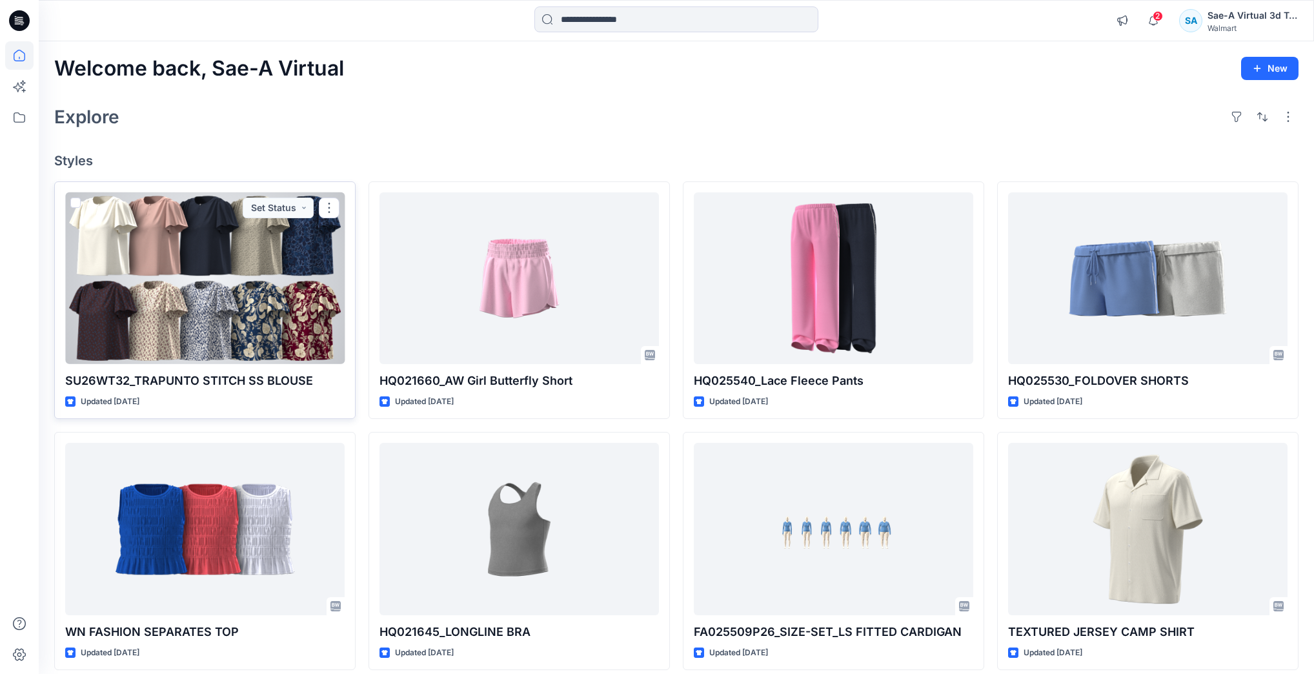
click at [298, 247] on div at bounding box center [204, 278] width 279 height 172
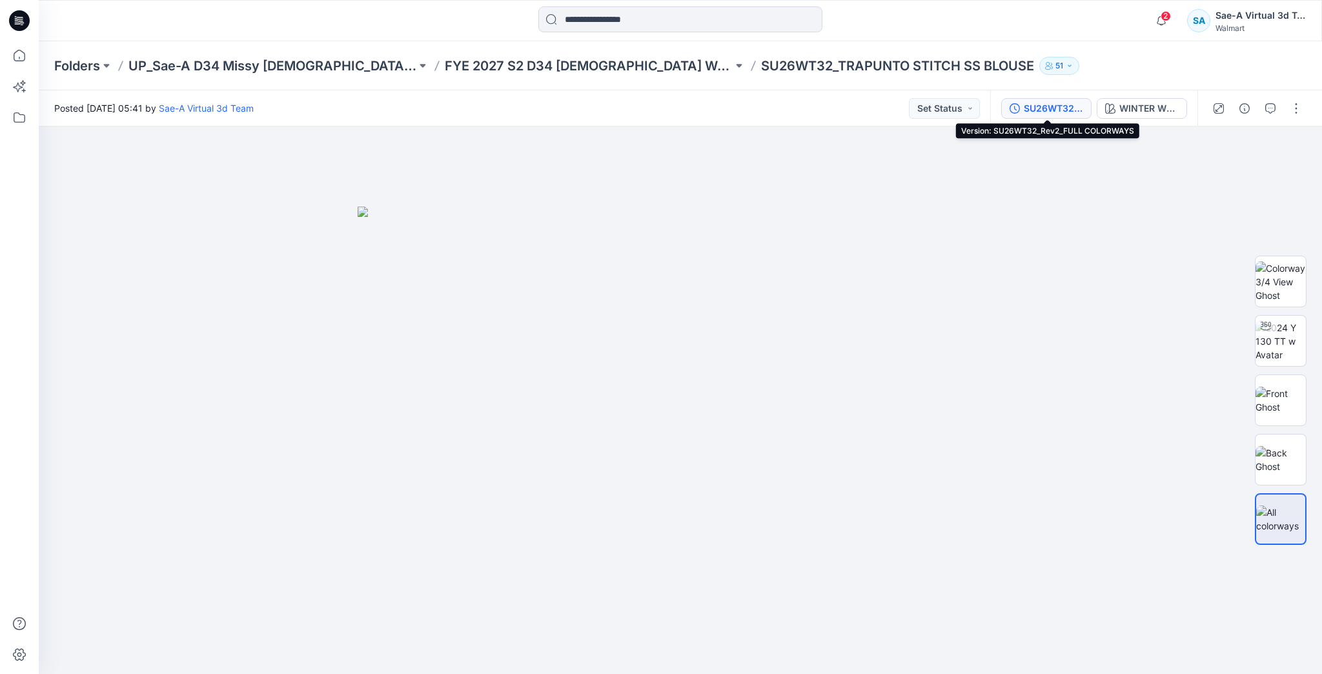
click at [1042, 108] on div "SU26WT32_Rev2_FULL COLORWAYS" at bounding box center [1053, 108] width 59 height 14
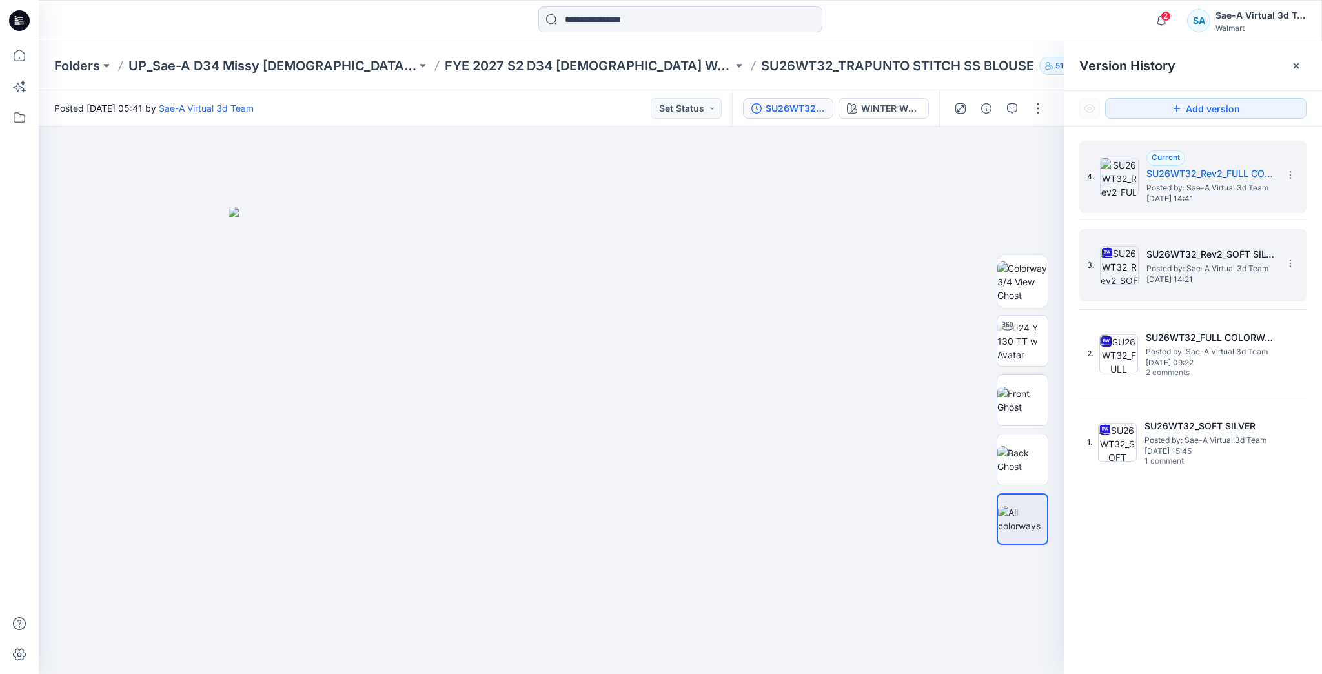
click at [1201, 275] on span "[DATE] 14:21" at bounding box center [1210, 279] width 129 height 9
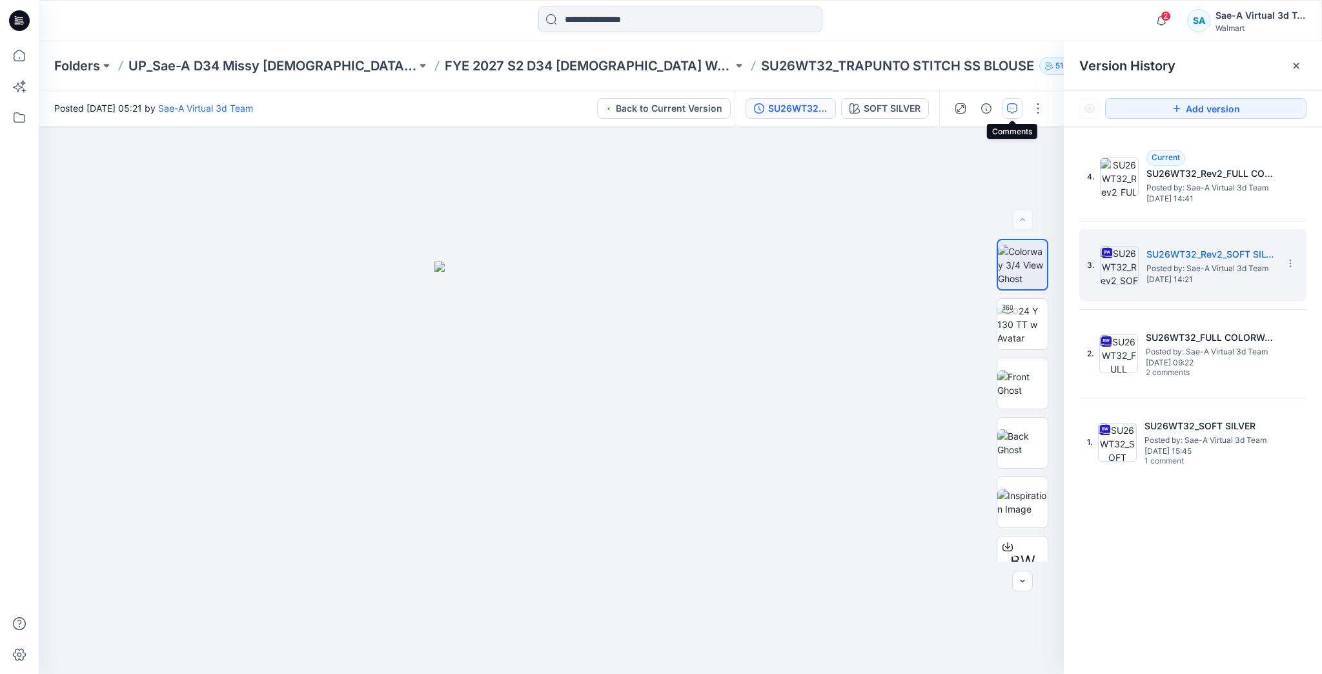
click at [1007, 105] on icon "button" at bounding box center [1012, 108] width 10 height 10
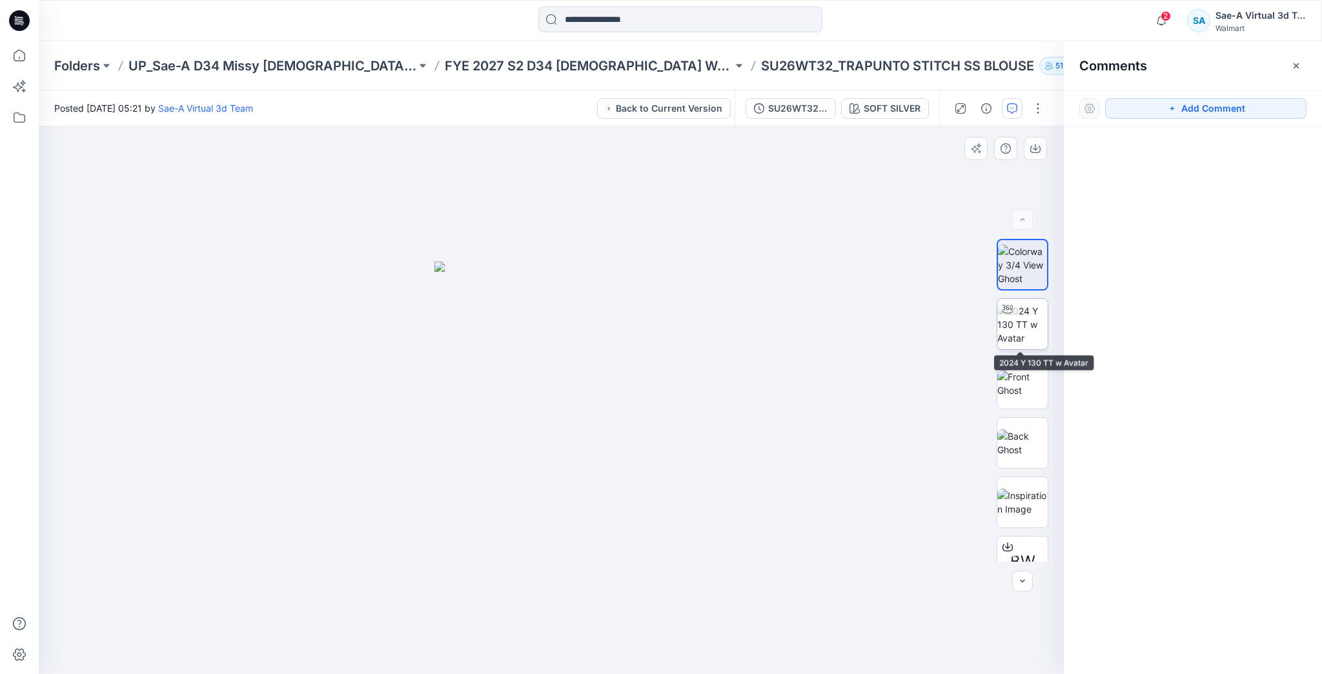
click at [1020, 304] on img at bounding box center [1022, 324] width 50 height 41
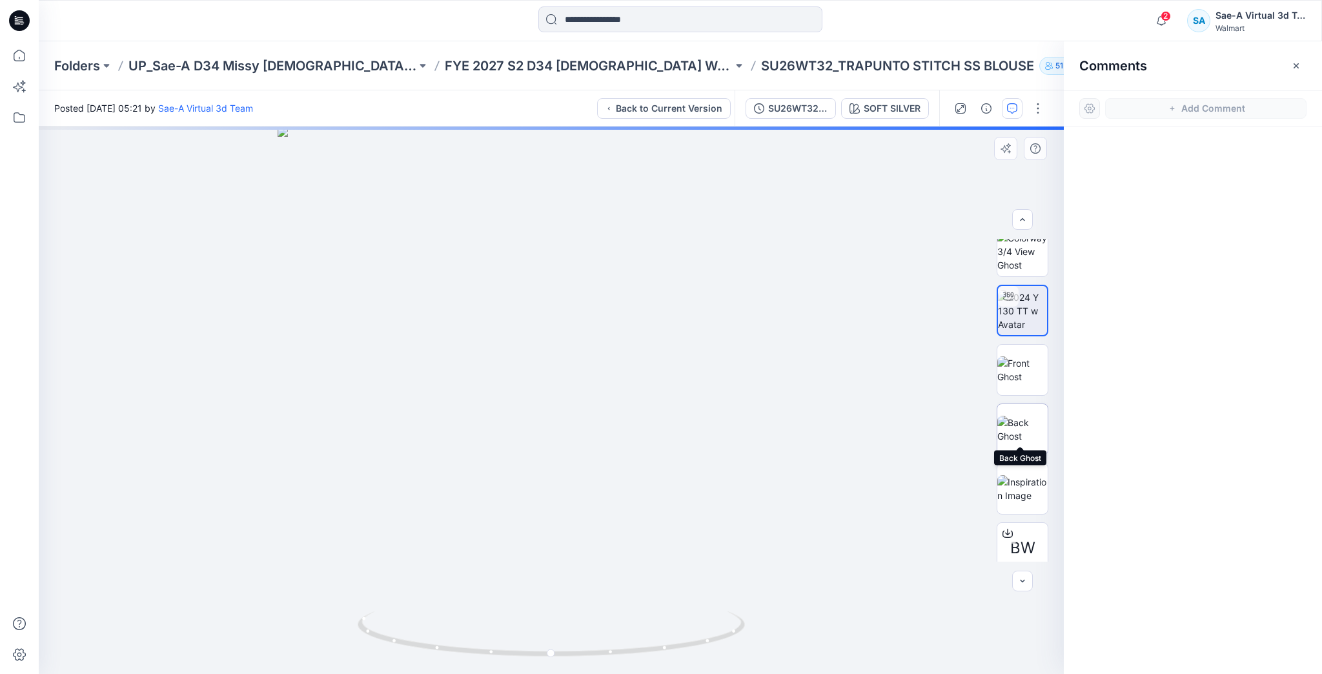
scroll to position [26, 0]
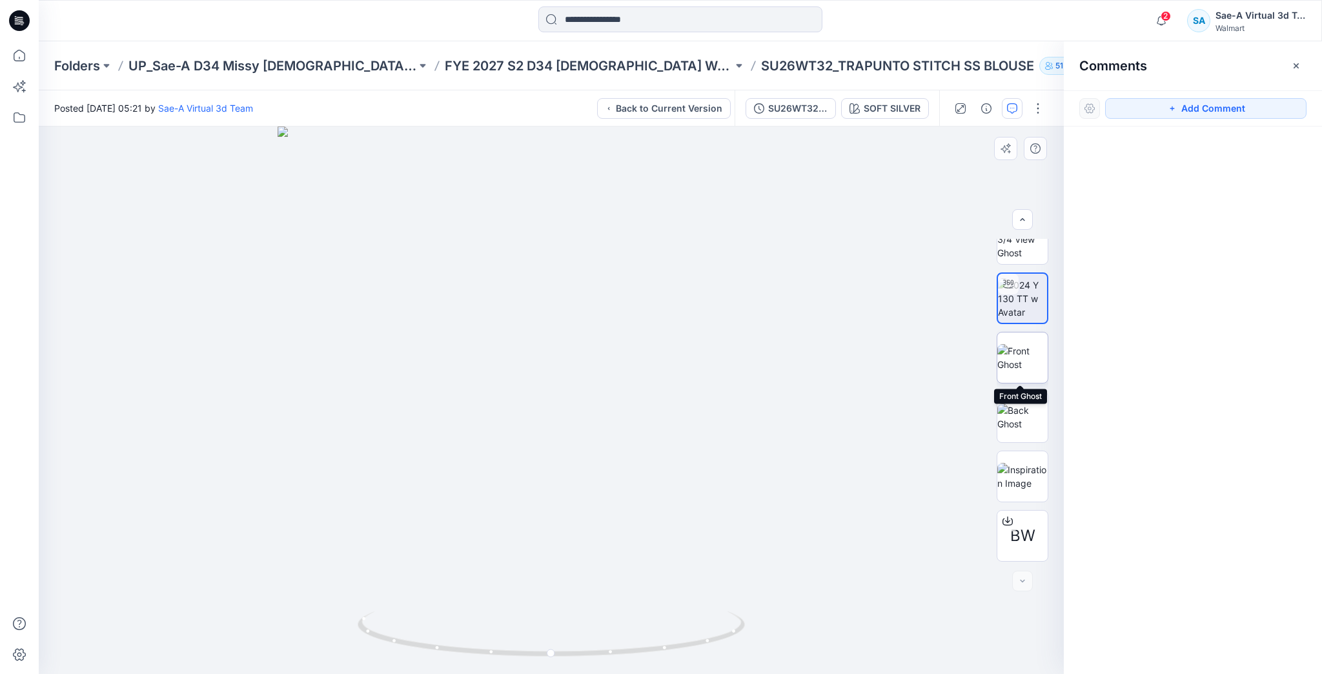
click at [1011, 358] on img at bounding box center [1022, 357] width 50 height 27
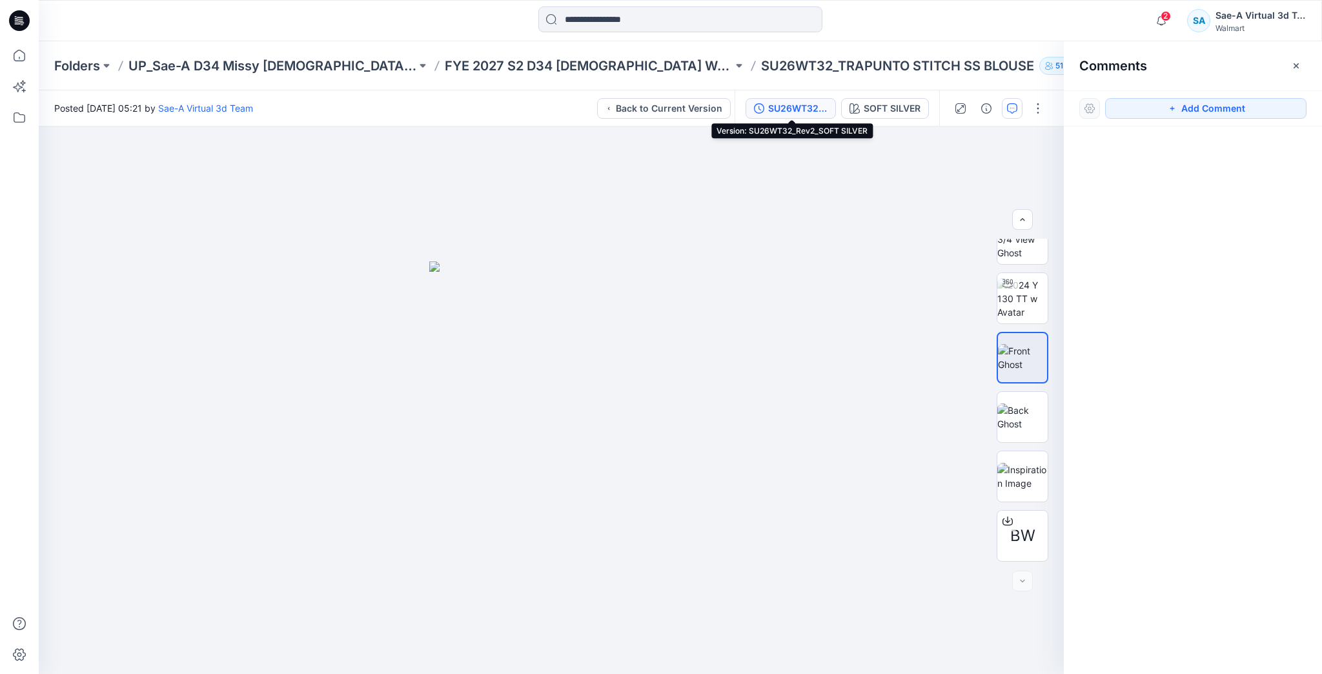
click at [815, 103] on div "SU26WT32_Rev2_SOFT SILVER" at bounding box center [797, 108] width 59 height 14
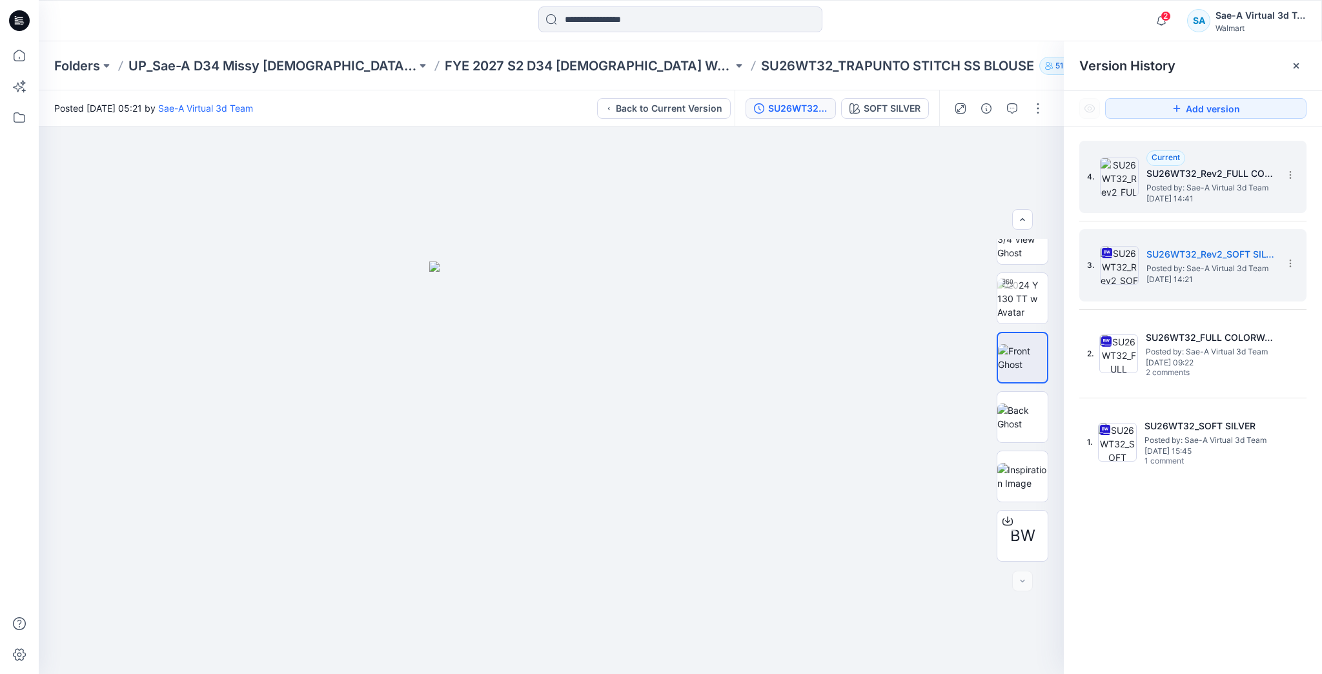
click at [1168, 199] on span "[DATE] 14:41" at bounding box center [1210, 198] width 129 height 9
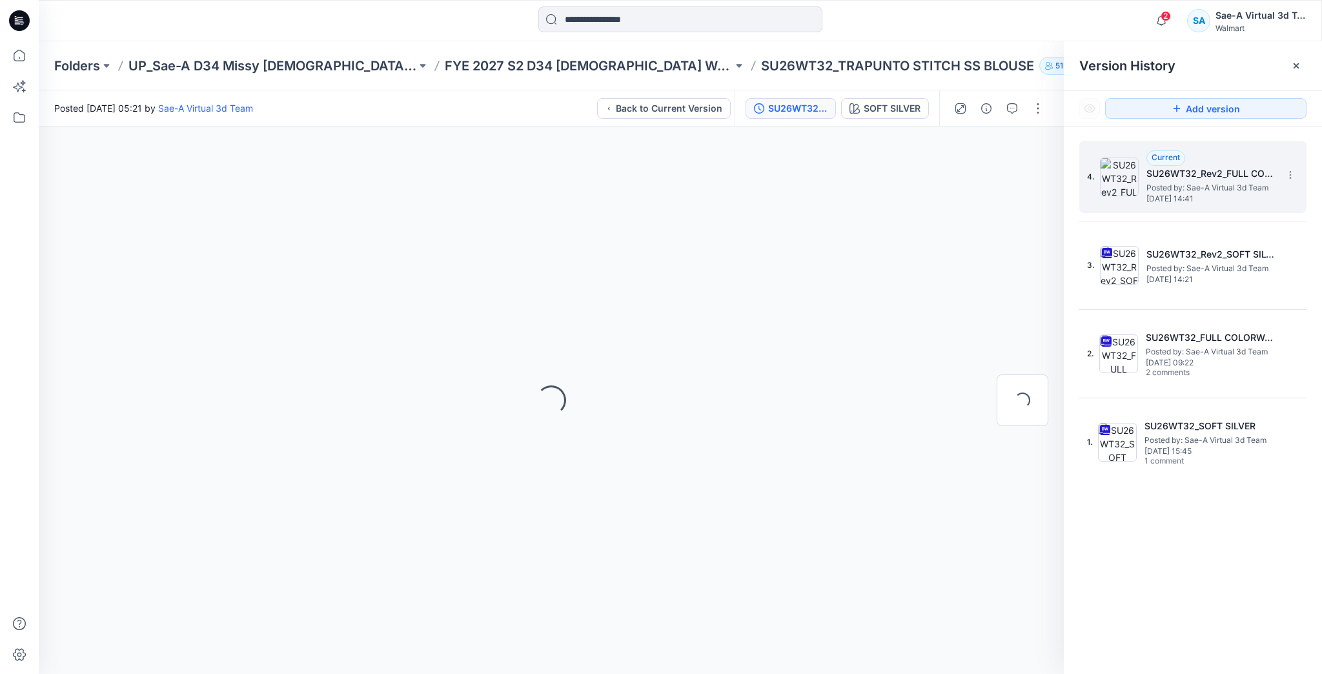
scroll to position [0, 0]
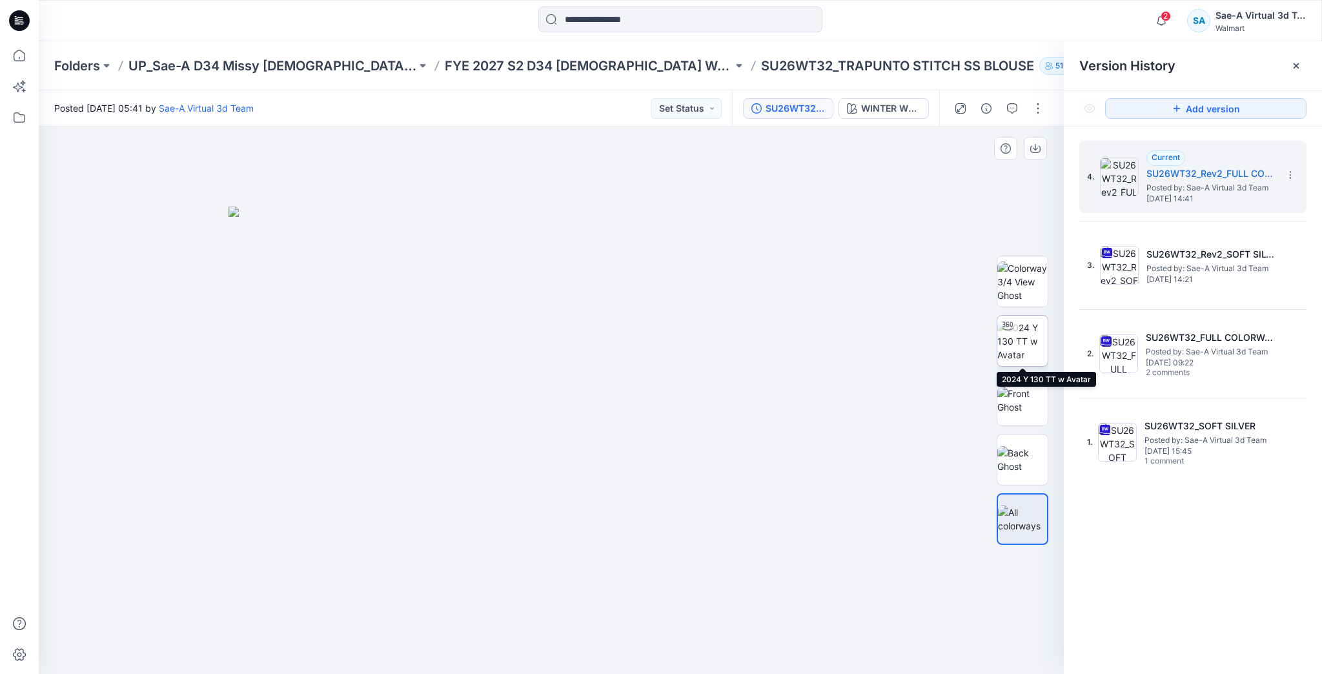
click at [1010, 338] on img at bounding box center [1022, 341] width 50 height 41
click at [1043, 108] on button "button" at bounding box center [1038, 108] width 21 height 21
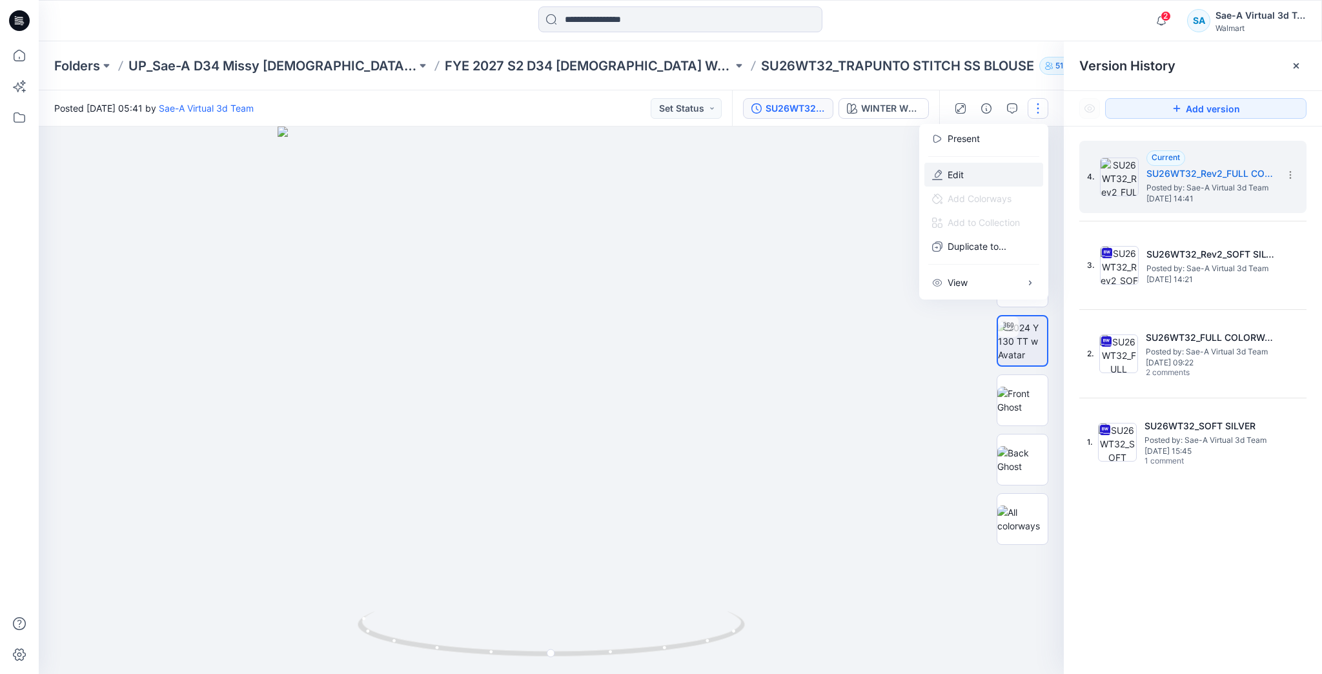
click at [958, 178] on p "Edit" at bounding box center [956, 175] width 16 height 14
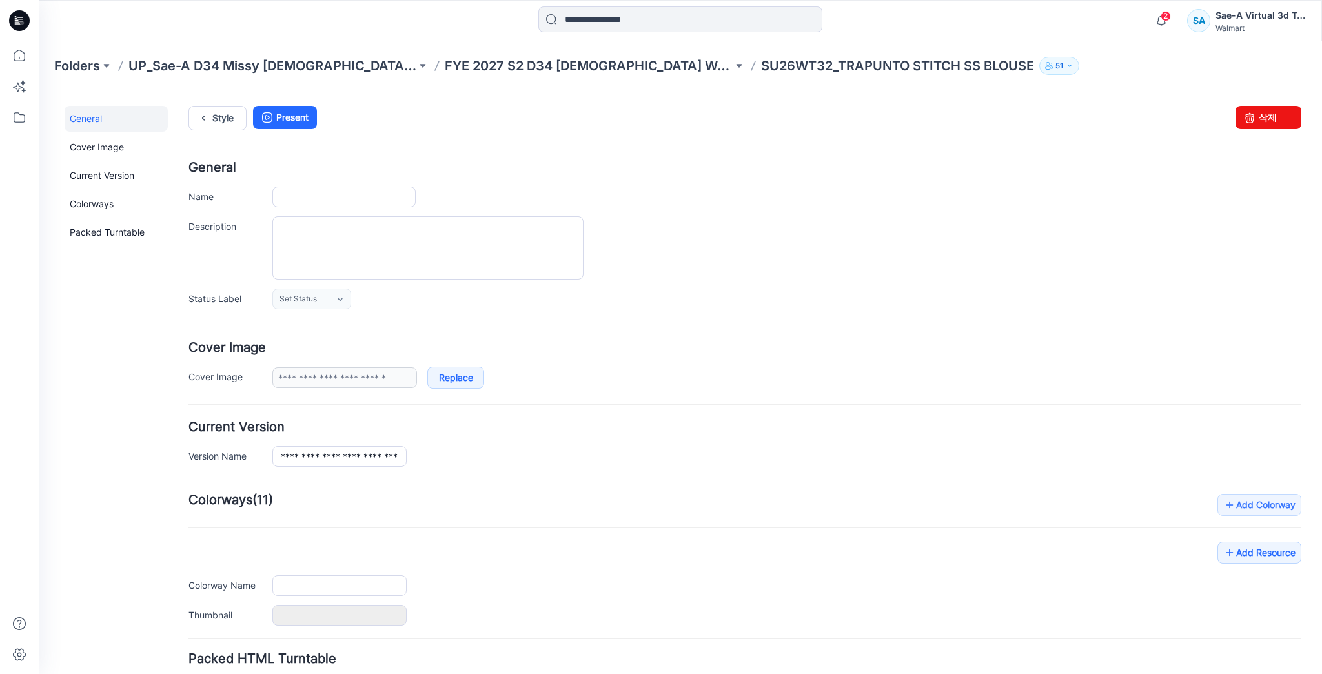
type input "**********"
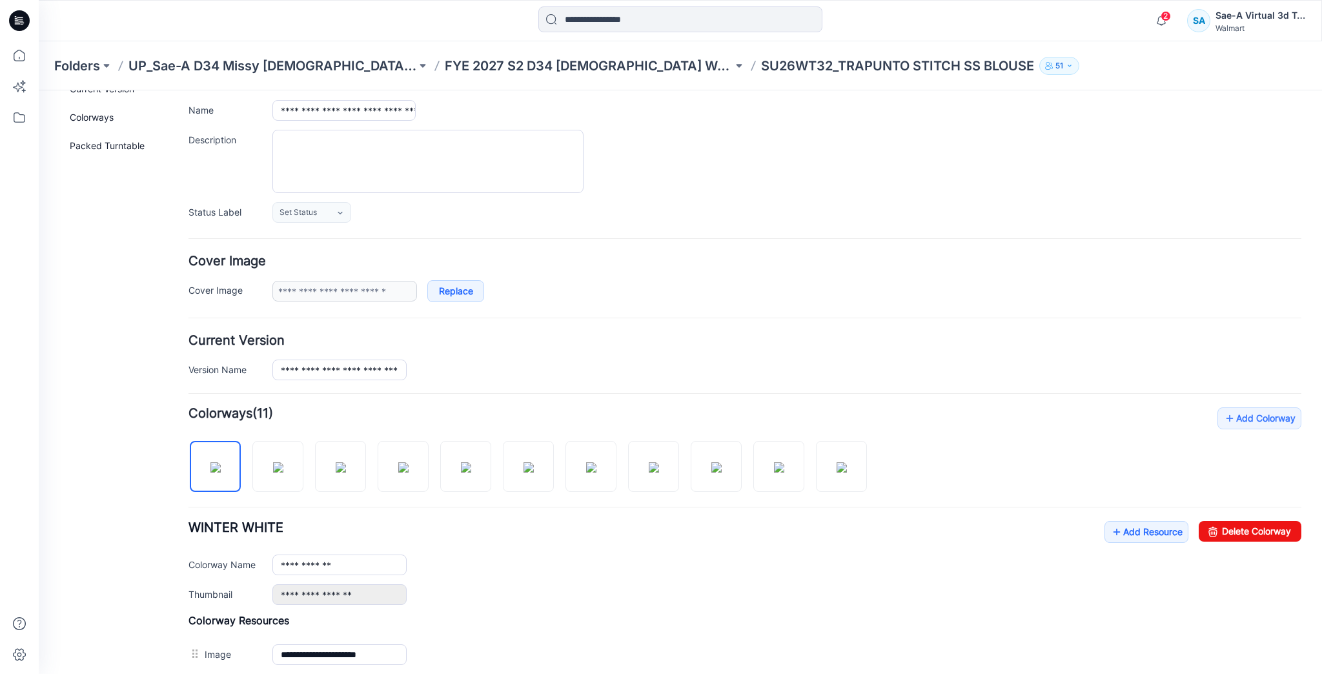
scroll to position [207, 0]
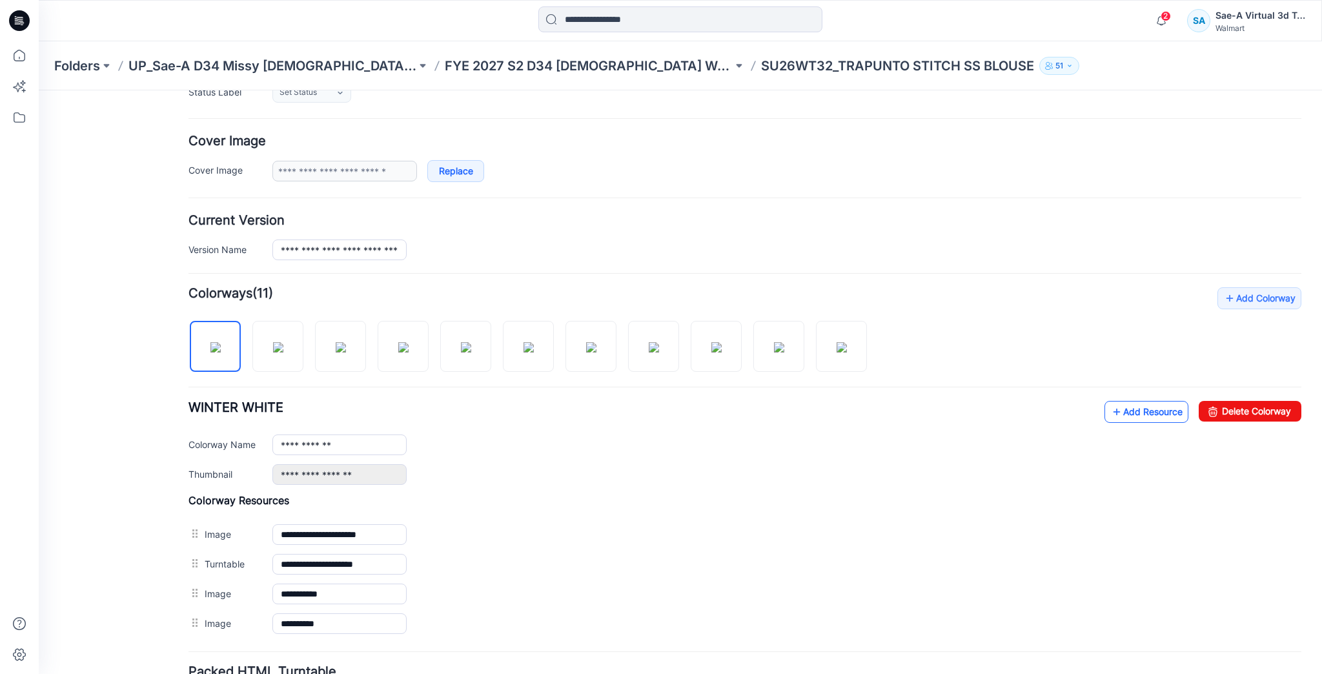
click at [1136, 414] on link "Add Resource" at bounding box center [1146, 412] width 84 height 22
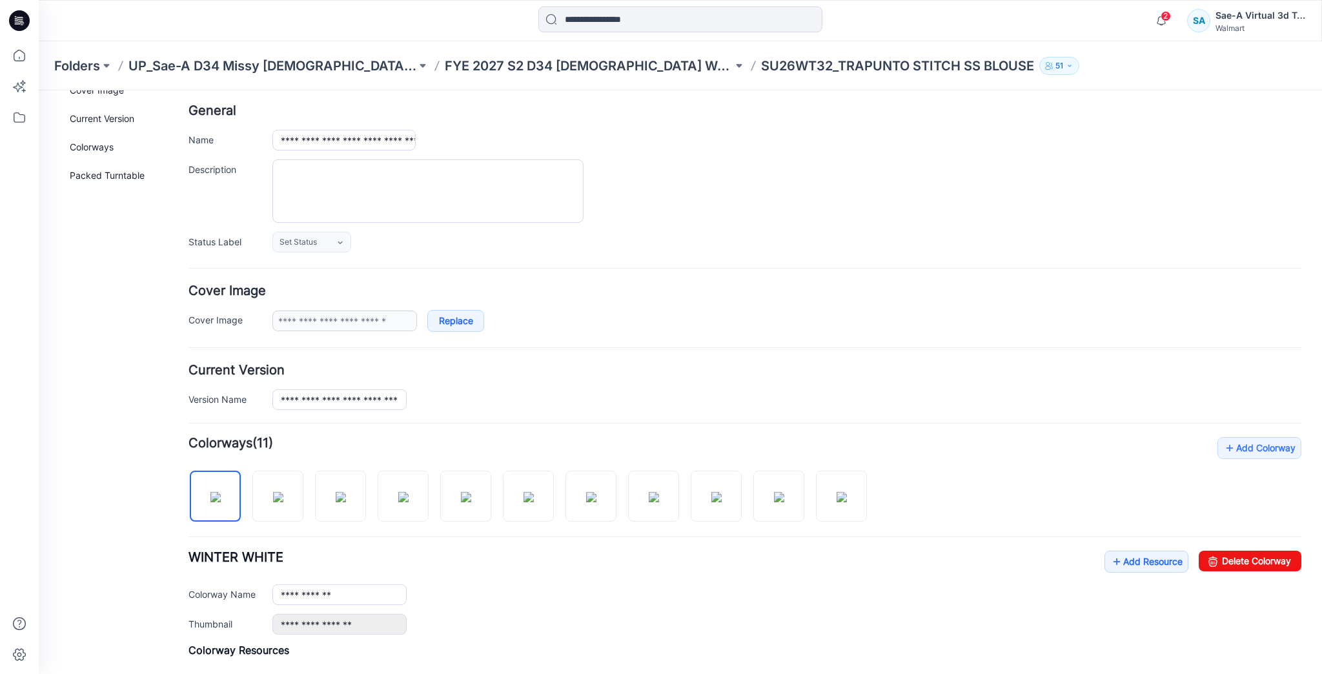
scroll to position [0, 0]
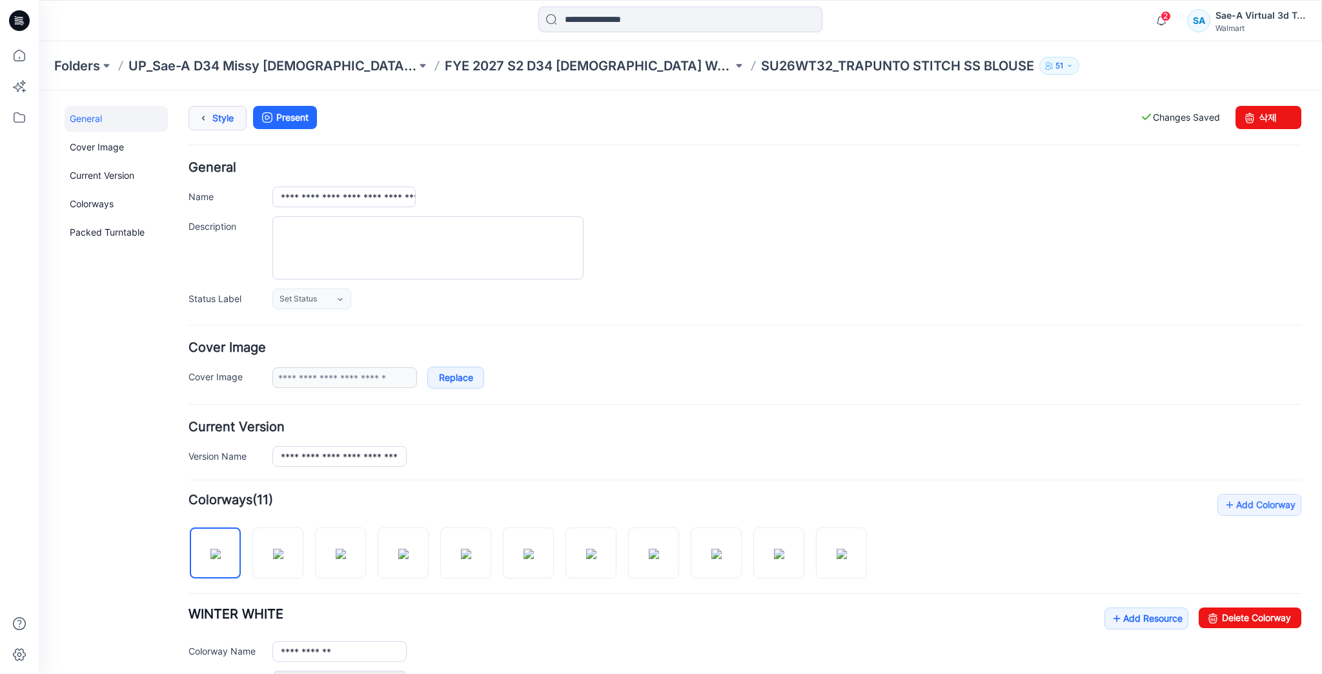
click at [236, 108] on link "Style" at bounding box center [217, 118] width 58 height 25
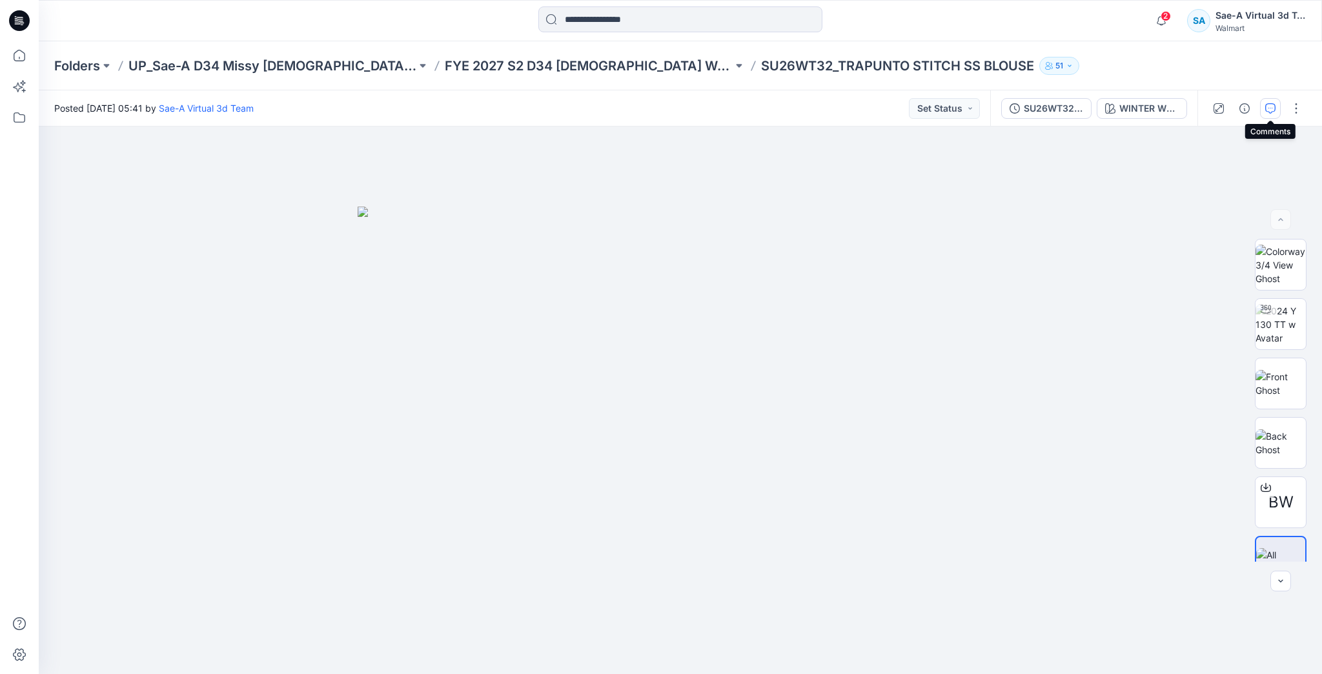
click at [1265, 106] on icon "button" at bounding box center [1270, 108] width 10 height 10
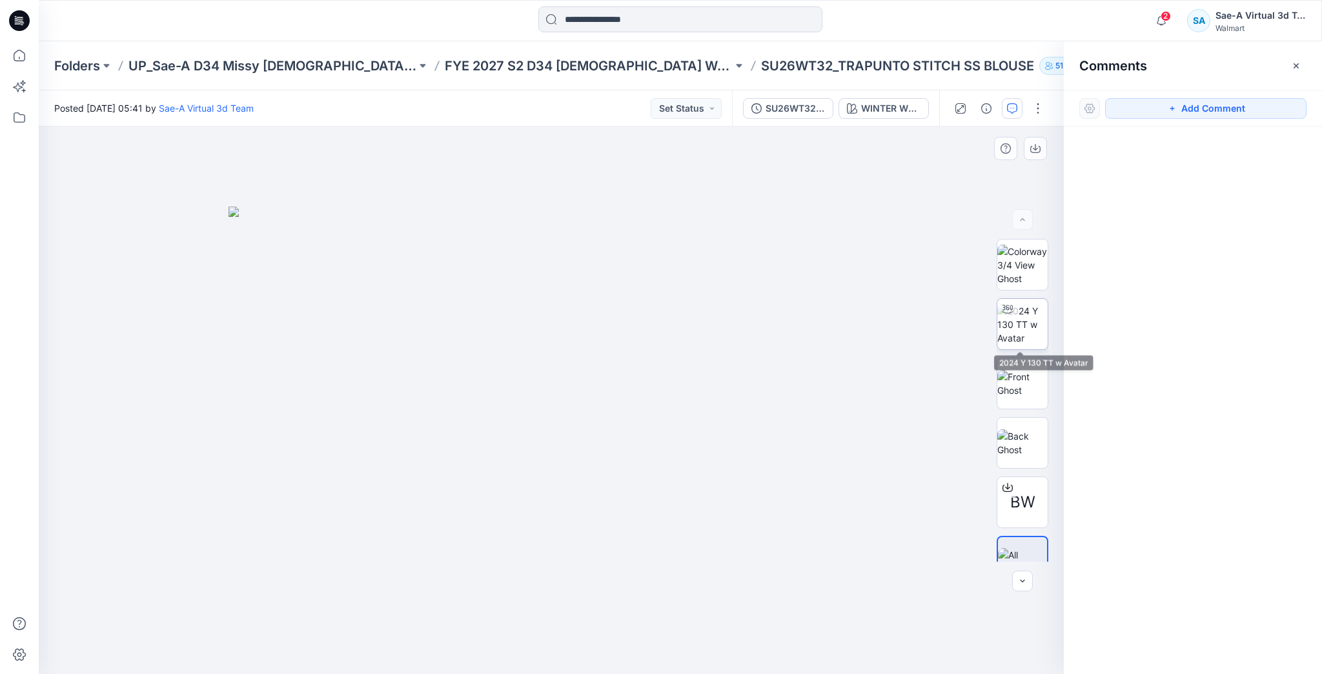
click at [1004, 320] on img at bounding box center [1022, 324] width 50 height 41
drag, startPoint x: 715, startPoint y: 649, endPoint x: 301, endPoint y: 627, distance: 415.0
click at [301, 627] on div at bounding box center [551, 400] width 1025 height 547
drag, startPoint x: 624, startPoint y: 653, endPoint x: 672, endPoint y: 641, distance: 49.8
click at [672, 641] on icon at bounding box center [553, 635] width 391 height 48
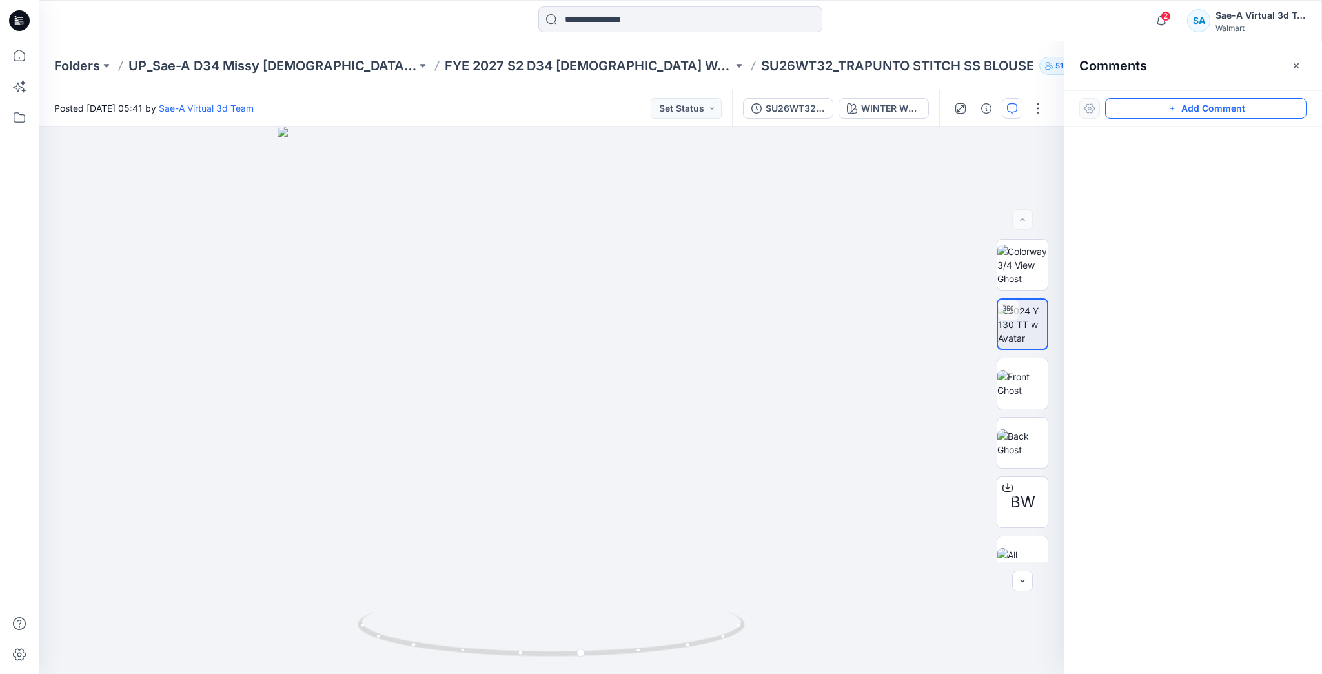
click at [1206, 110] on button "Add Comment" at bounding box center [1205, 108] width 201 height 21
click at [152, 230] on div "1" at bounding box center [551, 400] width 1025 height 547
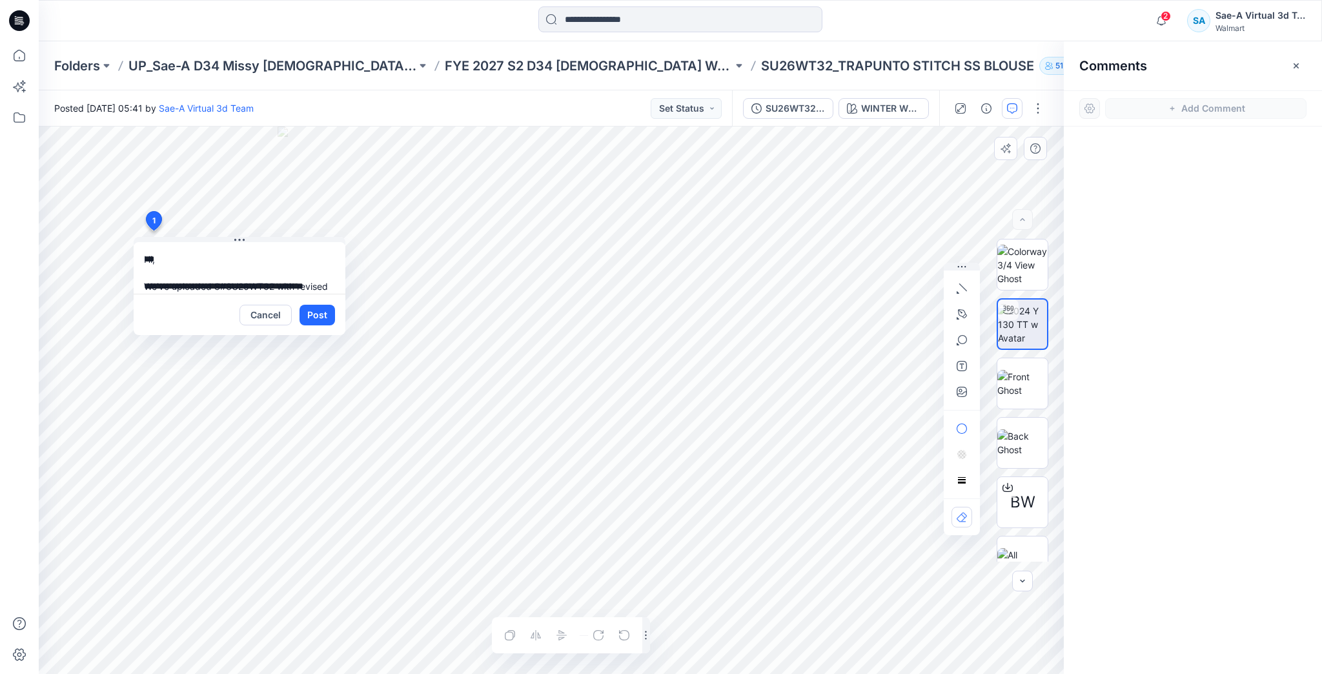
drag, startPoint x: 225, startPoint y: 269, endPoint x: 139, endPoint y: 260, distance: 85.7
click at [139, 260] on textarea "**********" at bounding box center [240, 268] width 212 height 52
click at [307, 279] on textarea "**********" at bounding box center [240, 268] width 212 height 52
click at [144, 249] on textarea "**********" at bounding box center [240, 268] width 212 height 52
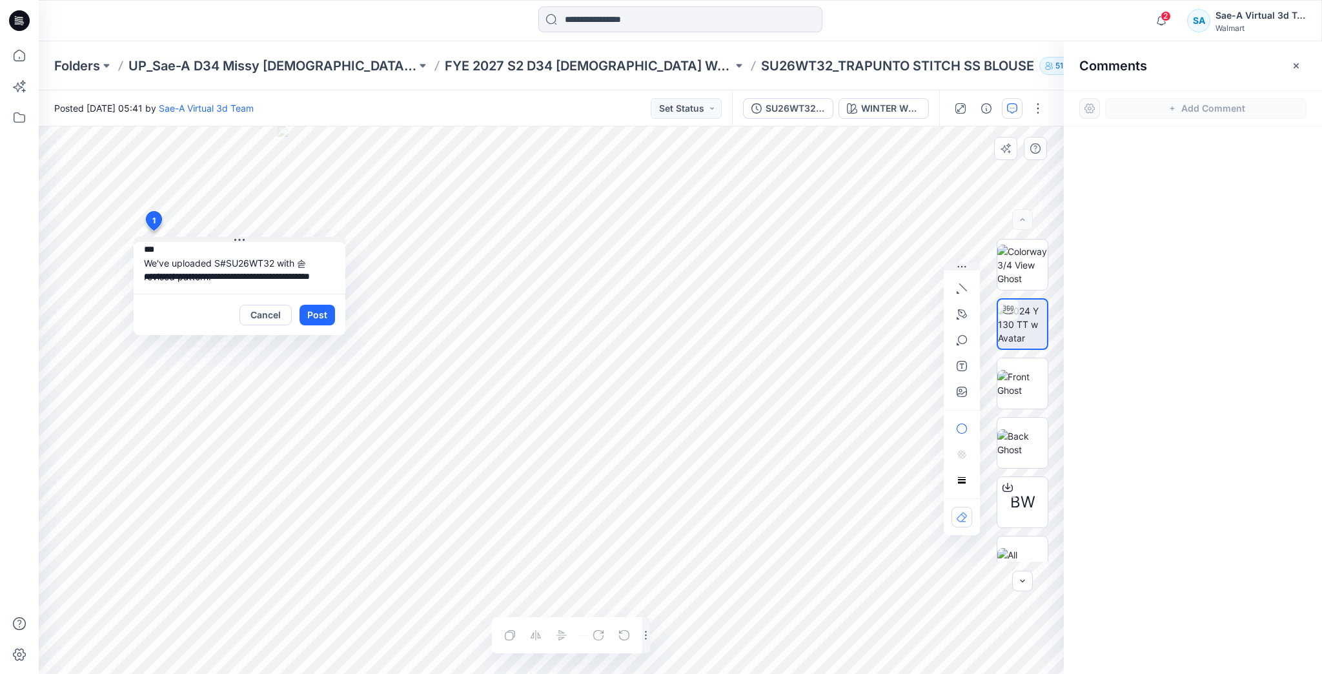
scroll to position [38, 0]
click at [224, 266] on textarea "**********" at bounding box center [240, 268] width 212 height 52
type textarea "**********"
click at [318, 317] on button "Post" at bounding box center [317, 315] width 36 height 21
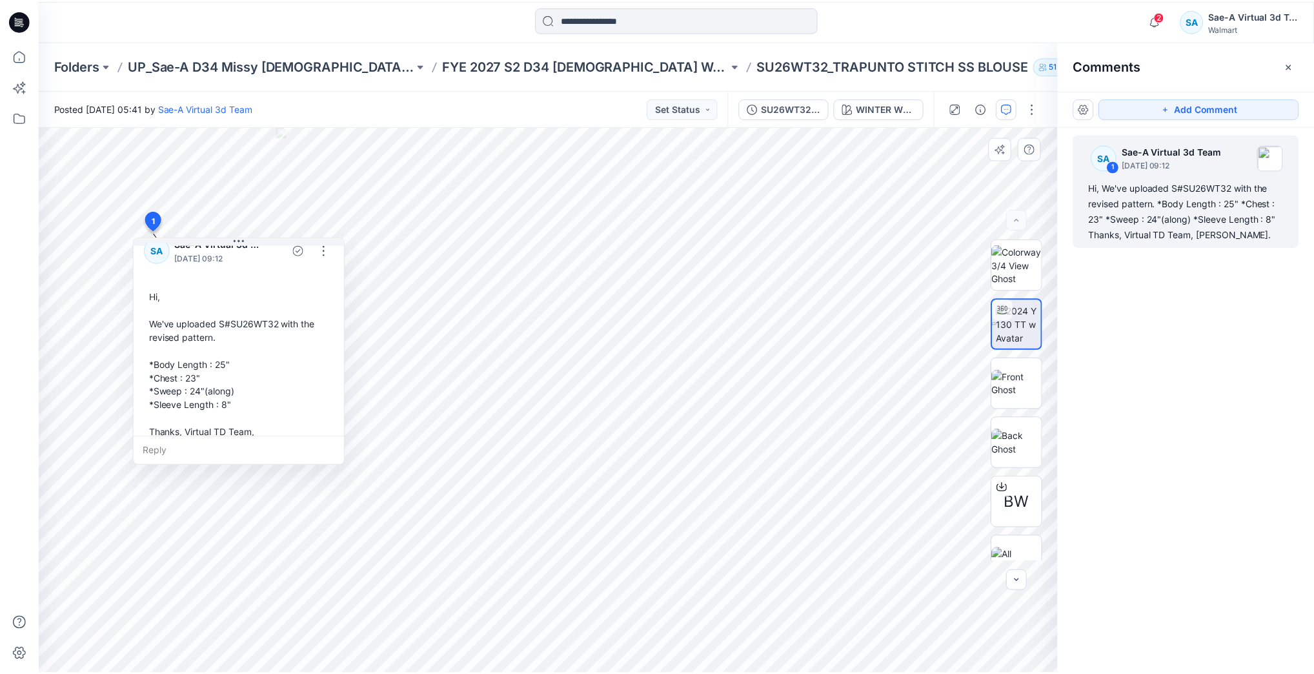
scroll to position [36, 0]
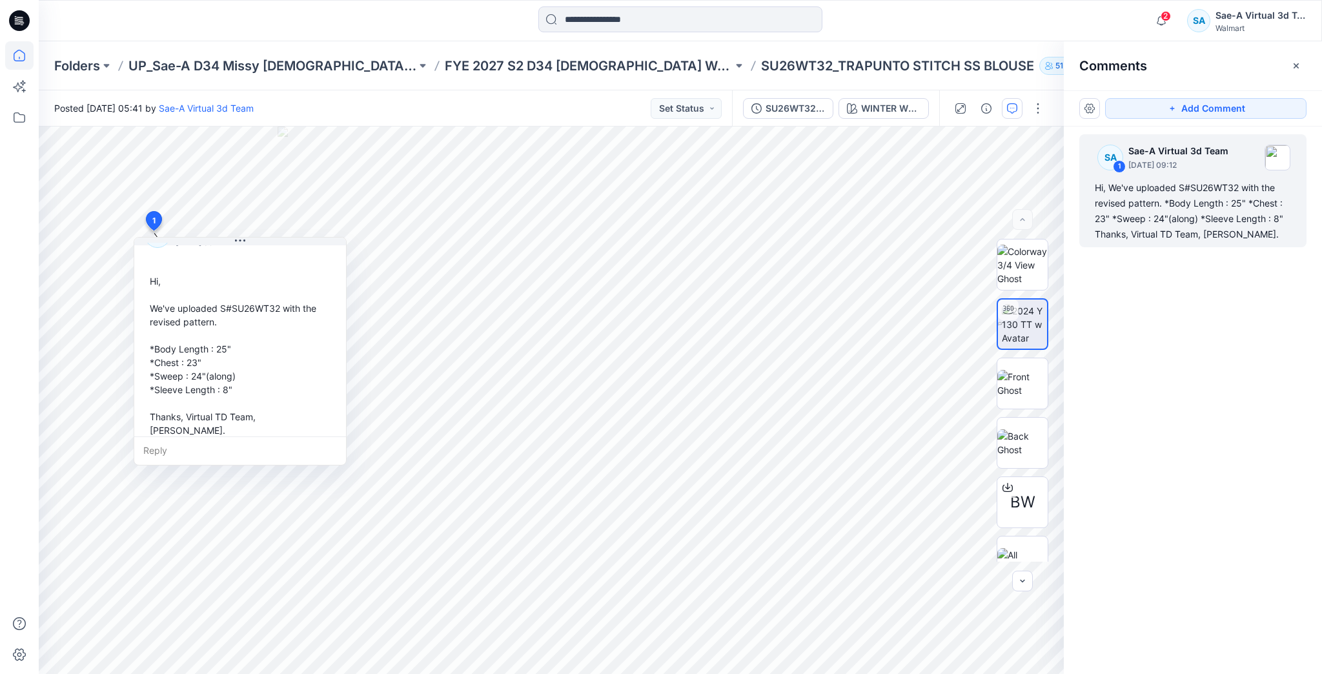
click at [25, 50] on icon at bounding box center [19, 55] width 28 height 28
